Goal: Task Accomplishment & Management: Use online tool/utility

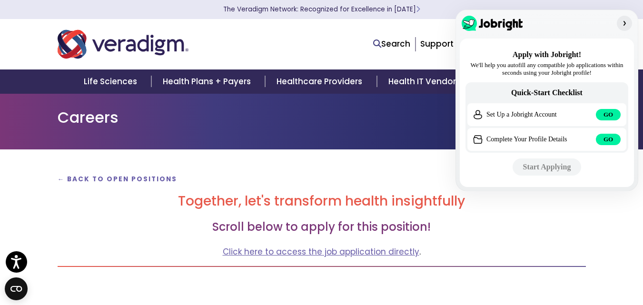
click at [626, 24] on img "button" at bounding box center [625, 24] width 8 height 8
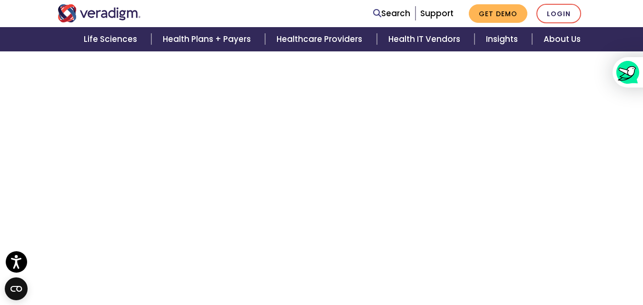
scroll to position [2733, 0]
click at [617, 71] on img at bounding box center [616, 72] width 23 height 23
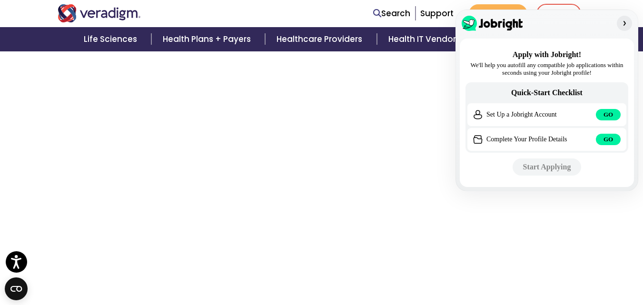
click at [605, 112] on span "GO" at bounding box center [609, 115] width 10 height 8
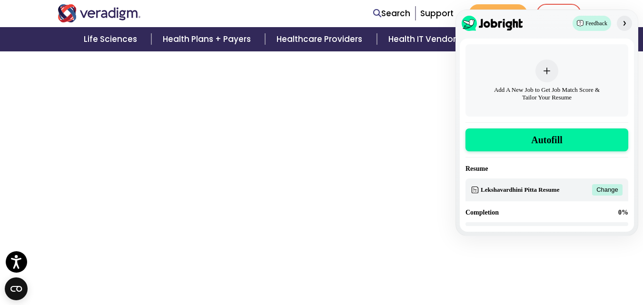
click at [623, 17] on button "button" at bounding box center [624, 23] width 15 height 15
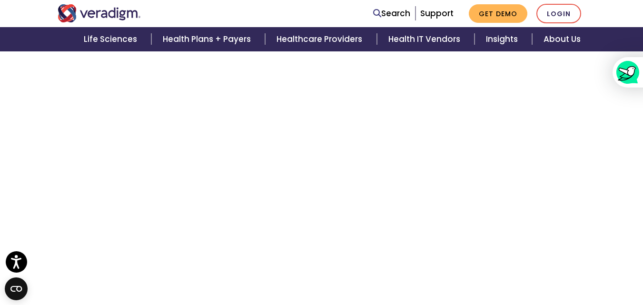
scroll to position [2257, 0]
click at [614, 73] on img at bounding box center [616, 72] width 23 height 23
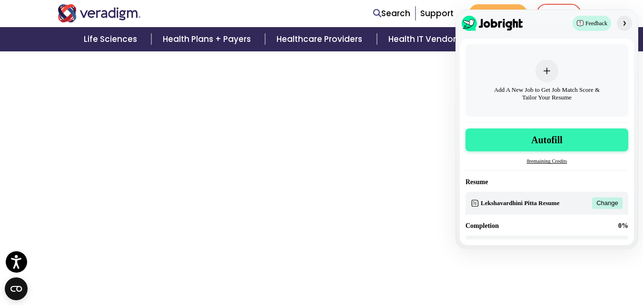
click at [549, 141] on span "Autofill" at bounding box center [546, 139] width 31 height 11
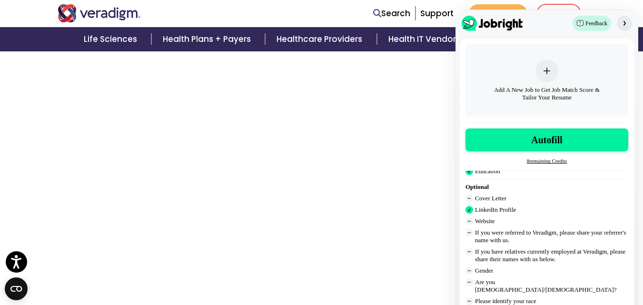
scroll to position [3854, 0]
click at [626, 23] on img "button" at bounding box center [625, 24] width 8 height 8
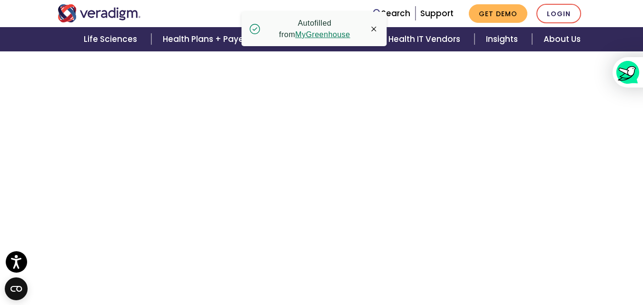
scroll to position [2587, 0]
click at [375, 28] on icon "button" at bounding box center [374, 29] width 10 height 10
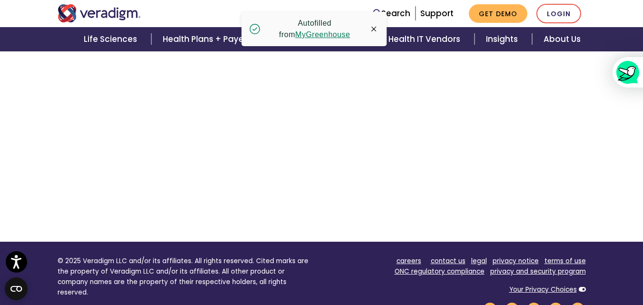
scroll to position [451, 0]
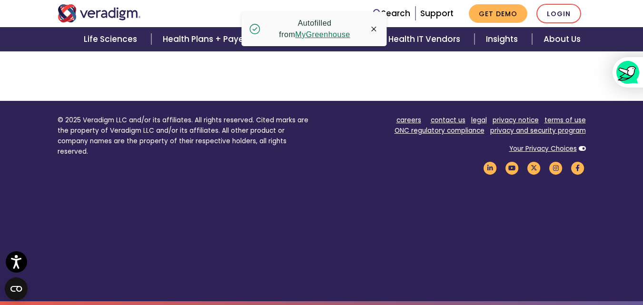
click at [374, 30] on icon "button" at bounding box center [374, 29] width 5 height 5
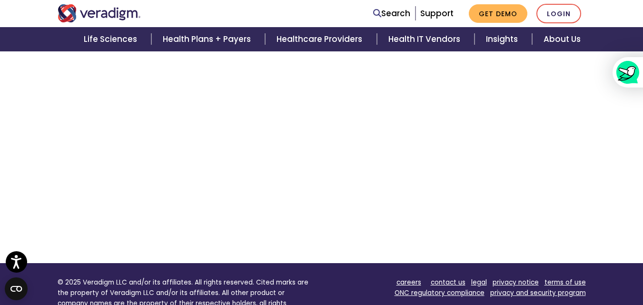
scroll to position [213, 0]
